Goal: Task Accomplishment & Management: Manage account settings

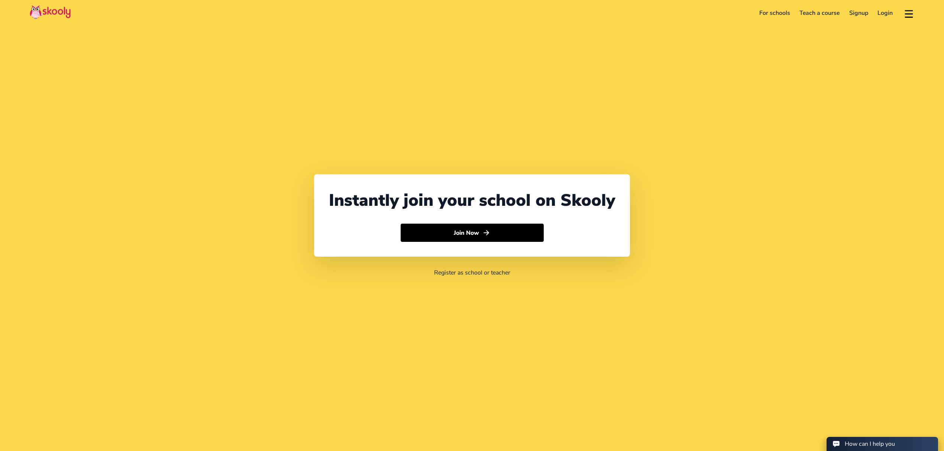
select select "971"
select select "[GEOGRAPHIC_DATA]"
select select "[GEOGRAPHIC_DATA]/[GEOGRAPHIC_DATA]"
click at [881, 11] on link "Login" at bounding box center [885, 13] width 25 height 12
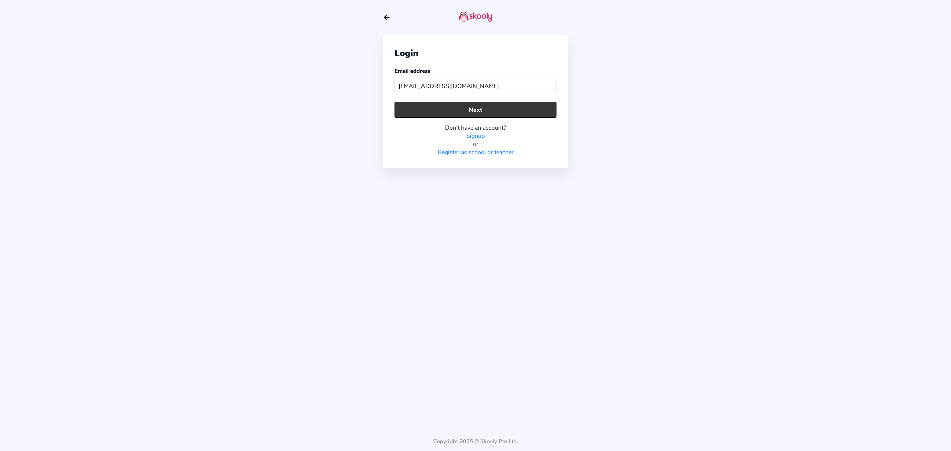
type input "[EMAIL_ADDRESS][DOMAIN_NAME]"
click at [483, 108] on button "Next" at bounding box center [476, 110] width 162 height 16
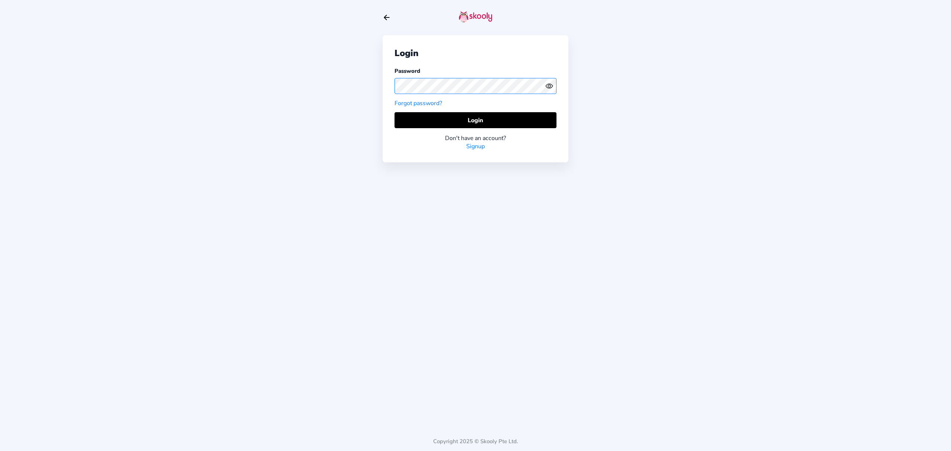
click at [386, 87] on div "Login Password Forgot password? Login Don't have an account? Signup" at bounding box center [476, 98] width 186 height 127
click at [552, 87] on icon "Eye" at bounding box center [549, 86] width 8 height 8
click at [552, 87] on icon "Eye Off" at bounding box center [549, 86] width 8 height 8
click at [516, 116] on button "Login" at bounding box center [476, 120] width 162 height 16
